Goal: Task Accomplishment & Management: Manage account settings

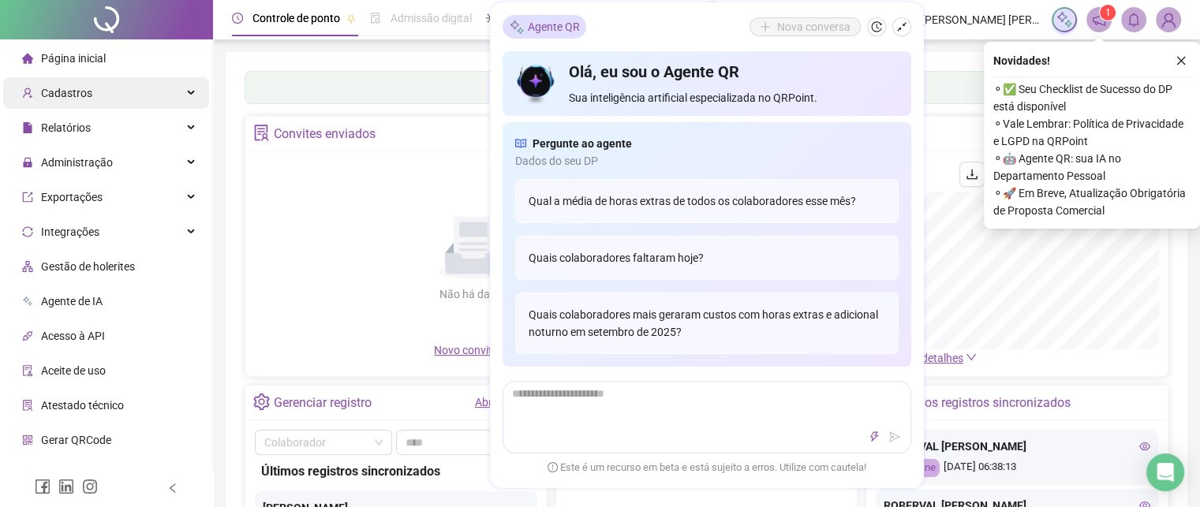
click at [173, 99] on div "Cadastros" at bounding box center [106, 93] width 206 height 32
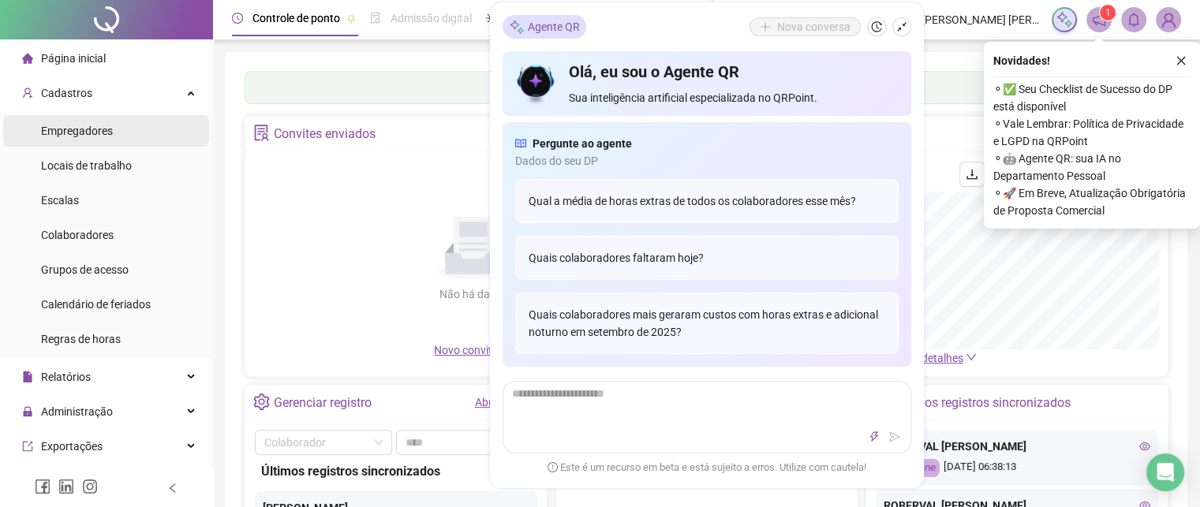
click at [145, 126] on li "Empregadores" at bounding box center [106, 131] width 206 height 32
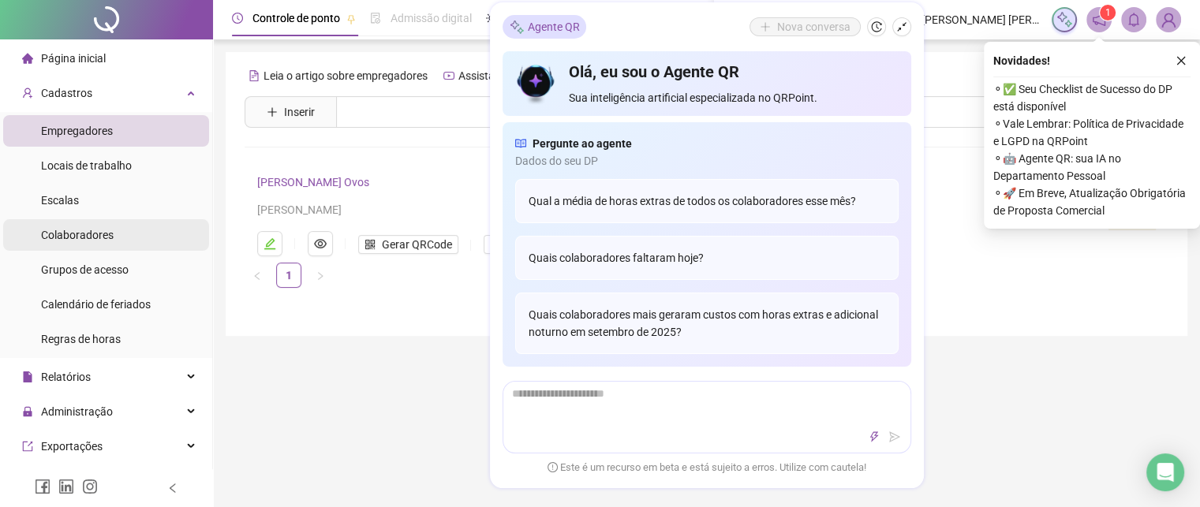
click at [119, 230] on li "Colaboradores" at bounding box center [106, 235] width 206 height 32
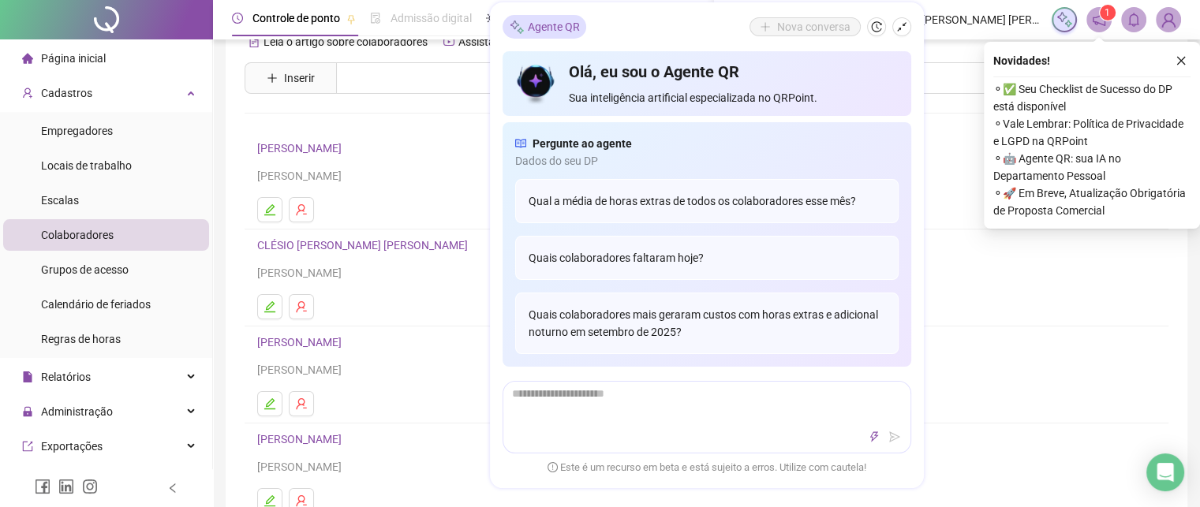
scroll to position [158, 0]
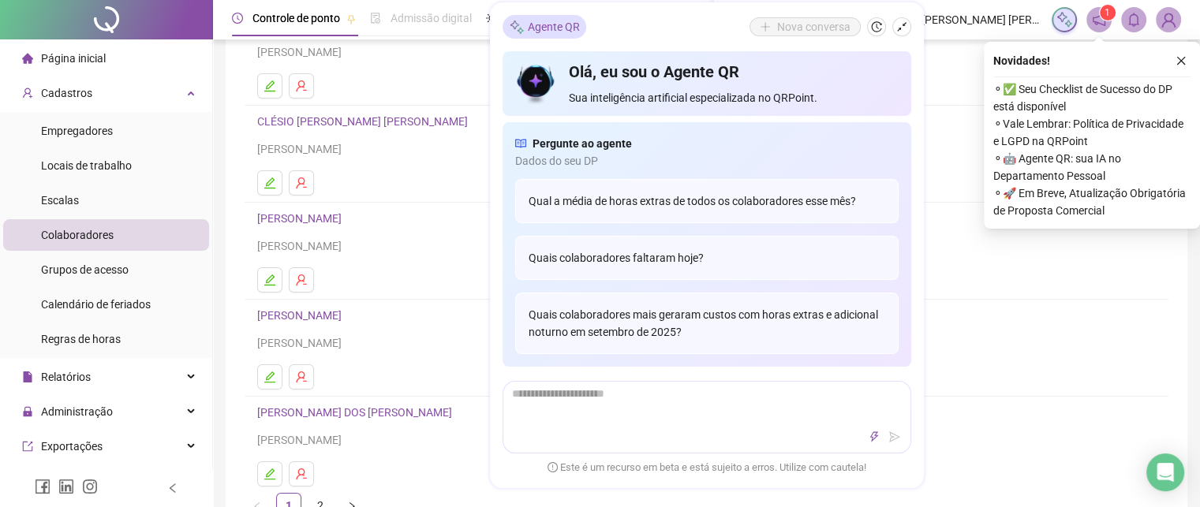
click at [301, 122] on link "CLÉSIO [PERSON_NAME] [PERSON_NAME]" at bounding box center [364, 121] width 215 height 13
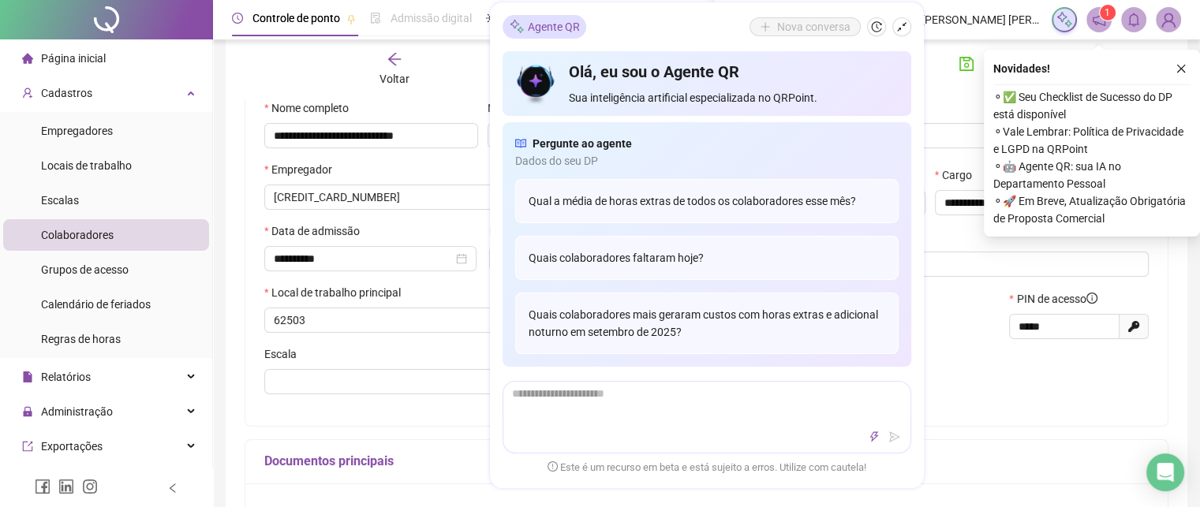
scroll to position [166, 0]
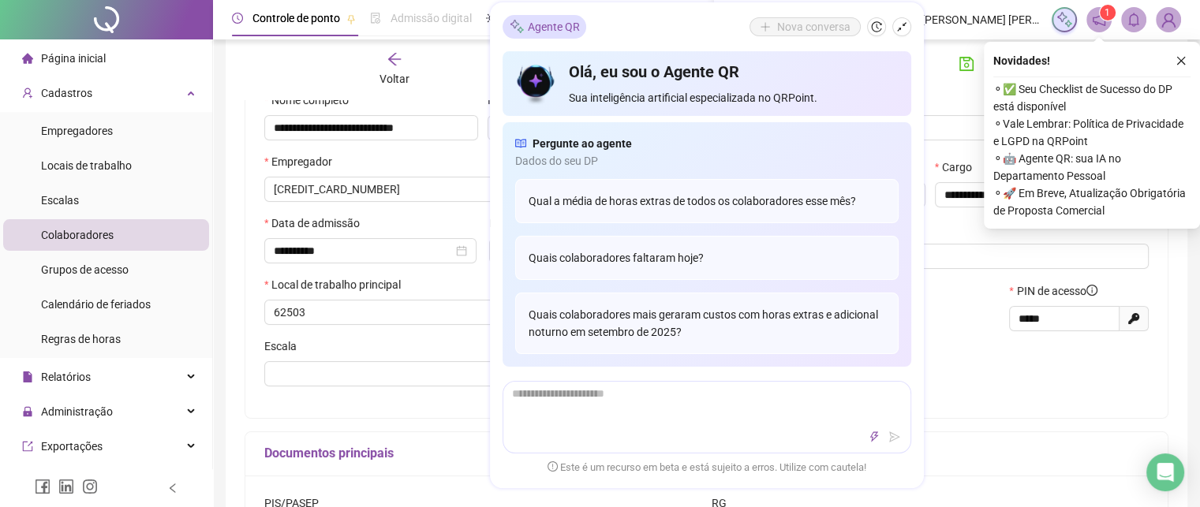
type input "**********"
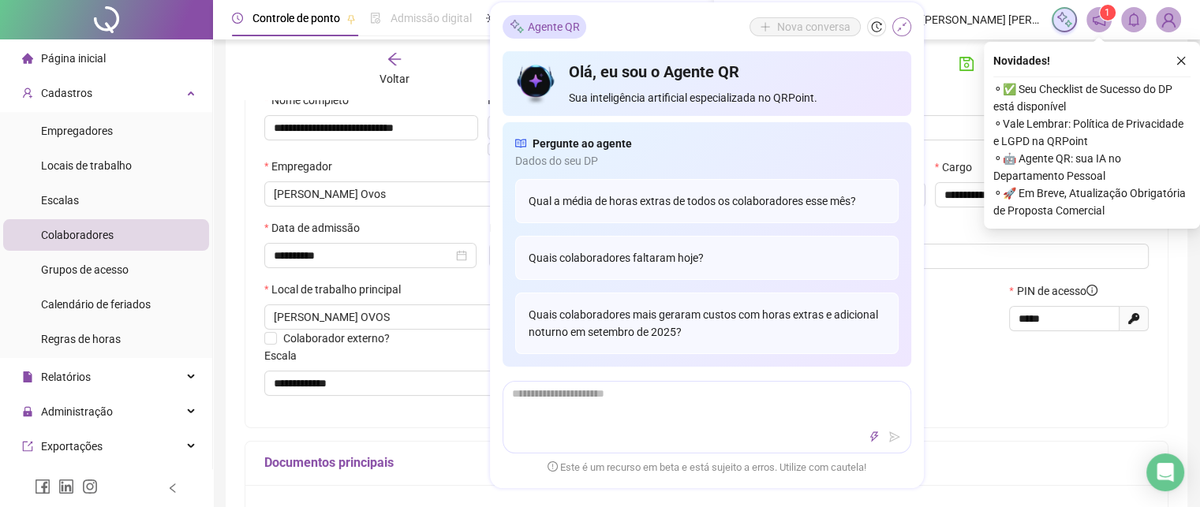
click at [897, 32] on icon "shrink" at bounding box center [902, 26] width 11 height 11
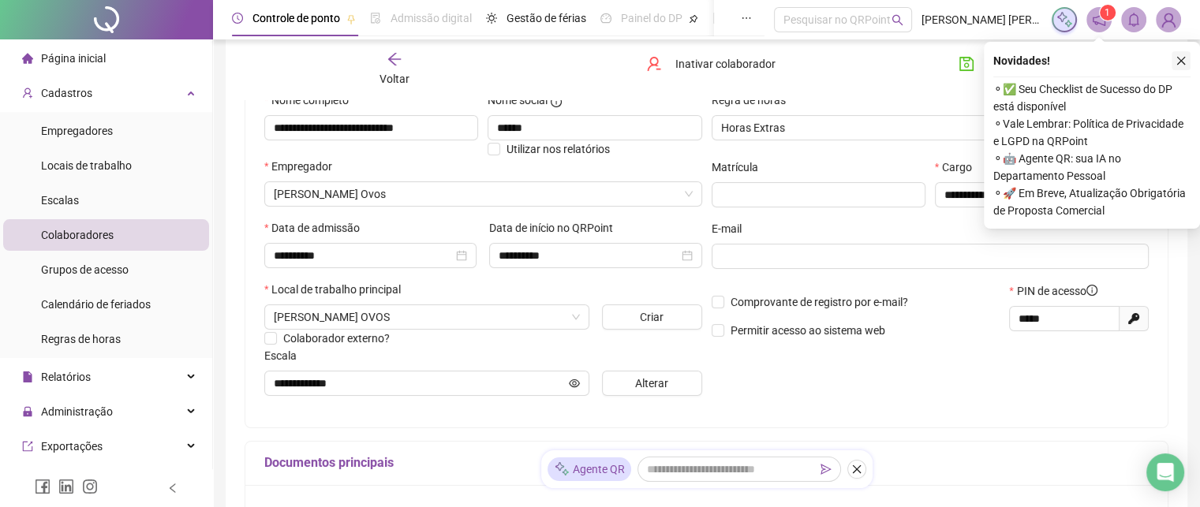
click at [1188, 58] on button "button" at bounding box center [1181, 60] width 19 height 19
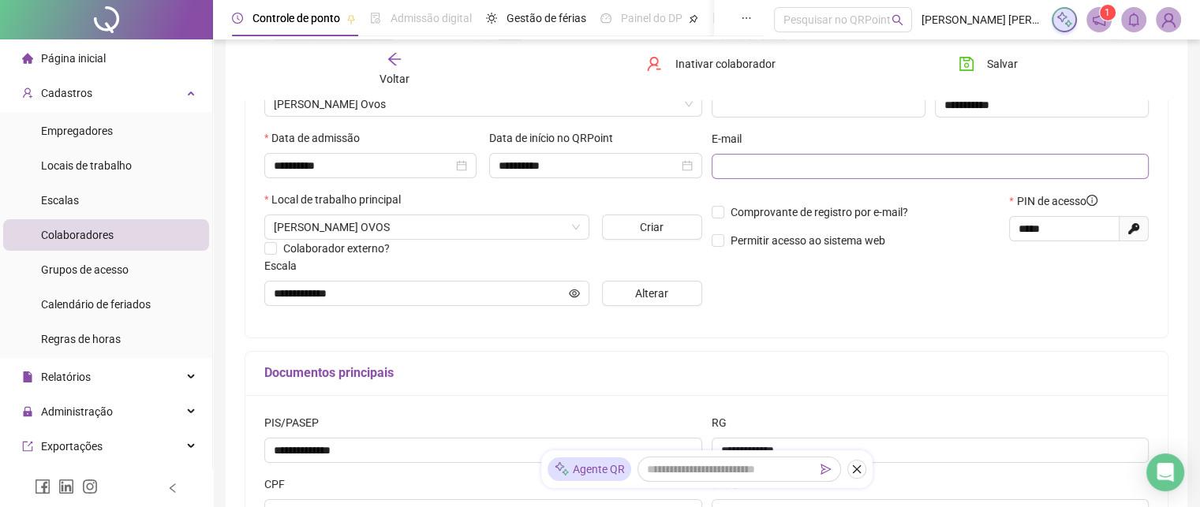
scroll to position [324, 0]
